Goal: Task Accomplishment & Management: Use online tool/utility

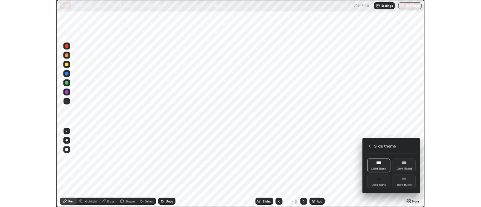
scroll to position [270, 481]
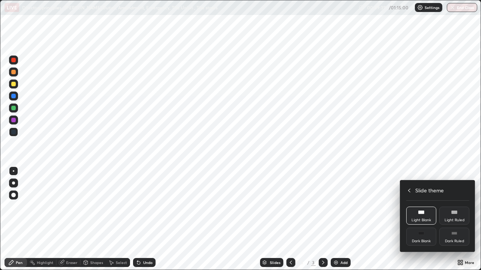
click at [409, 190] on icon at bounding box center [409, 191] width 6 height 6
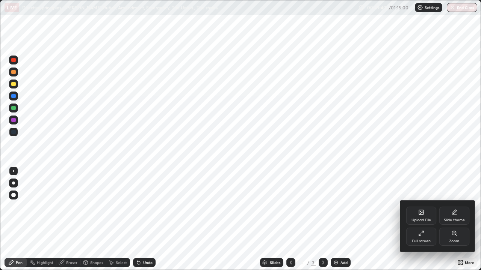
click at [415, 237] on div "Full screen" at bounding box center [421, 237] width 30 height 18
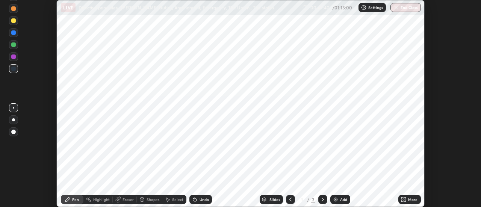
scroll to position [37344, 37070]
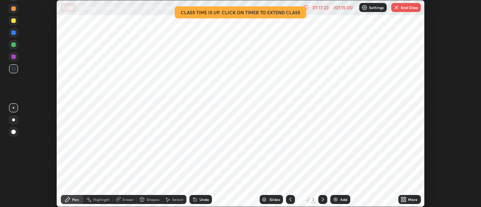
click at [406, 7] on button "End Class" at bounding box center [406, 7] width 30 height 9
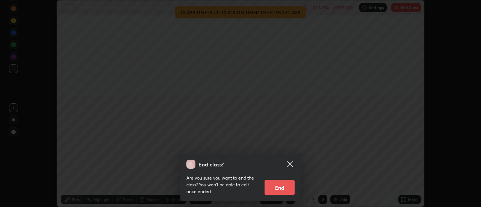
click at [286, 187] on button "End" at bounding box center [279, 187] width 30 height 15
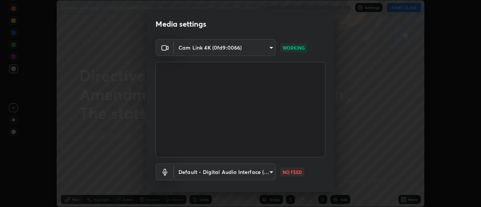
scroll to position [39, 0]
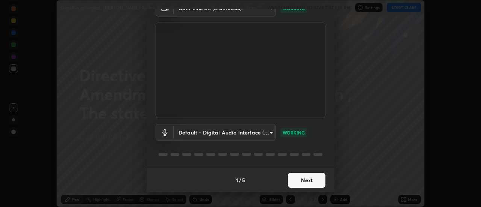
click at [310, 182] on button "Next" at bounding box center [307, 180] width 38 height 15
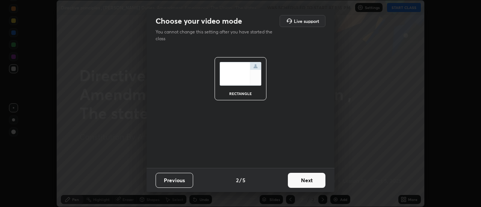
click at [309, 180] on button "Next" at bounding box center [307, 180] width 38 height 15
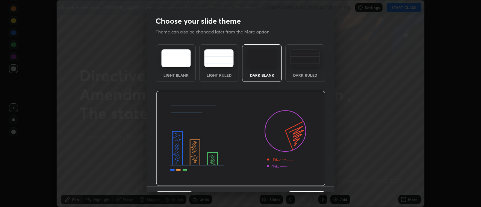
scroll to position [18, 0]
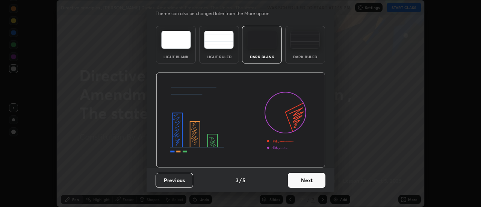
click at [309, 181] on button "Next" at bounding box center [307, 180] width 38 height 15
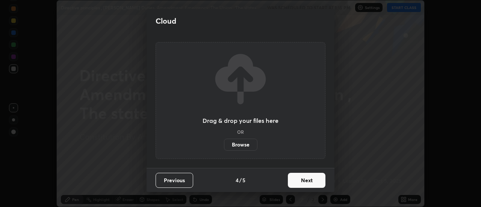
scroll to position [0, 0]
click at [312, 181] on button "Next" at bounding box center [307, 180] width 38 height 15
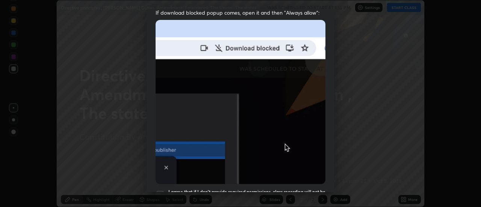
scroll to position [193, 0]
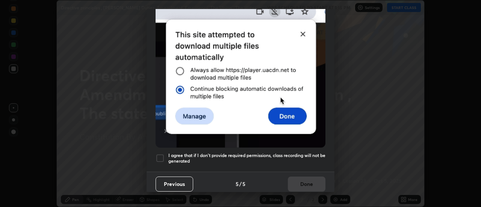
click at [305, 152] on h5 "I agree that if I don't provide required permissions, class recording will not …" at bounding box center [246, 158] width 157 height 12
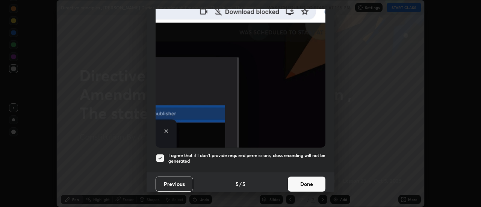
click at [302, 180] on button "Done" at bounding box center [307, 183] width 38 height 15
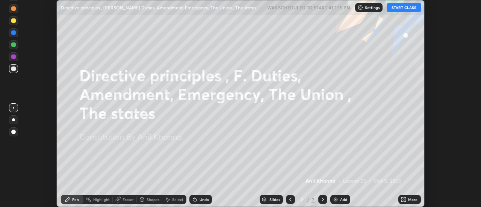
click at [406, 201] on icon at bounding box center [405, 201] width 2 height 2
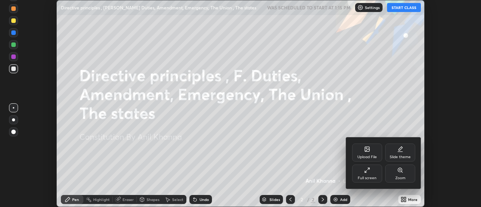
click at [395, 155] on div "Slide theme" at bounding box center [399, 157] width 21 height 4
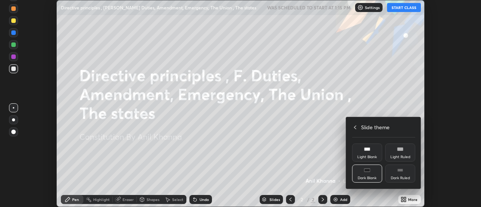
click at [368, 154] on div "Light Blank" at bounding box center [367, 152] width 30 height 18
click at [346, 199] on div at bounding box center [240, 103] width 481 height 207
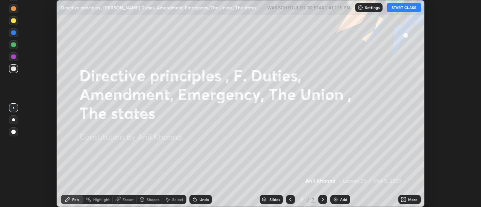
click at [346, 199] on div "Upload File Slide theme Full screen Zoom Slide theme Light Blank Light Ruled Da…" at bounding box center [240, 103] width 481 height 207
click at [344, 198] on div "Add" at bounding box center [343, 200] width 7 height 4
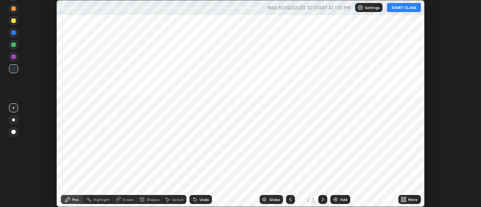
click at [400, 8] on button "START CLASS" at bounding box center [404, 7] width 34 height 9
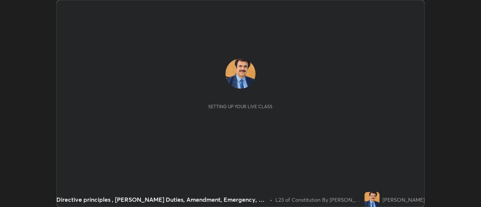
scroll to position [207, 480]
